Goal: Task Accomplishment & Management: Manage account settings

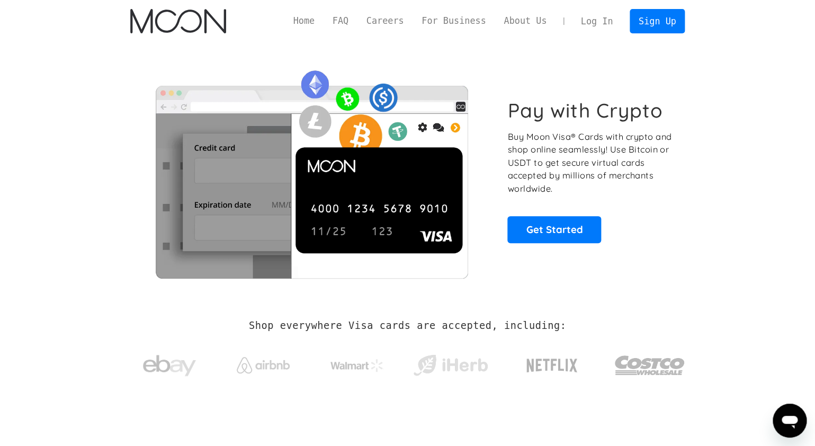
click at [591, 24] on link "Log In" at bounding box center [597, 21] width 50 height 23
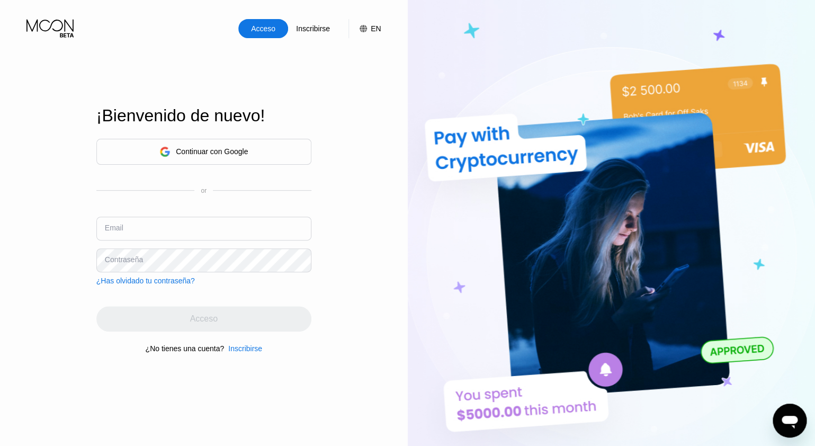
click at [265, 29] on div "Acceso" at bounding box center [263, 28] width 26 height 11
click at [225, 147] on div "Continuar con Google" at bounding box center [212, 151] width 72 height 8
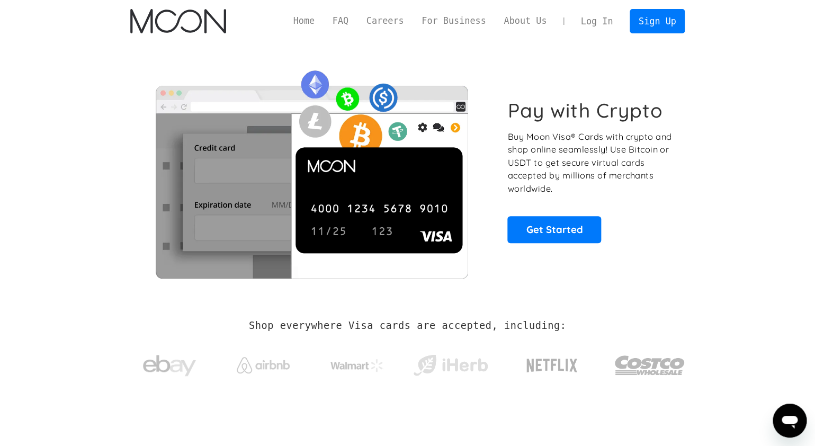
click at [597, 22] on link "Log In" at bounding box center [597, 21] width 50 height 23
